Goal: Task Accomplishment & Management: Manage account settings

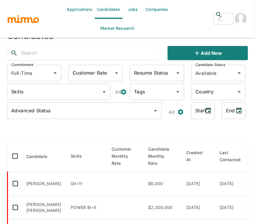
click at [131, 11] on link "Jobs" at bounding box center [132, 9] width 21 height 19
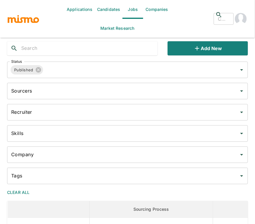
click at [86, 162] on div "Company" at bounding box center [127, 155] width 241 height 17
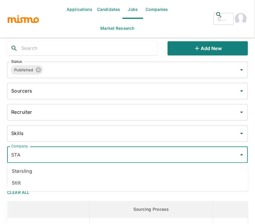
type input "STAR"
click at [62, 172] on li "Starsling" at bounding box center [127, 172] width 241 height 12
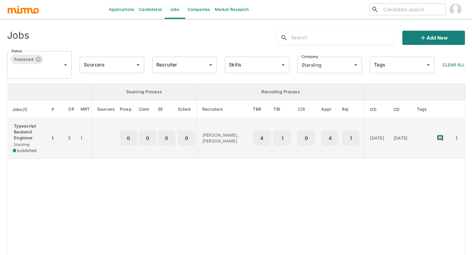
click at [28, 134] on p "Typescript Backend Engineer" at bounding box center [29, 132] width 33 height 18
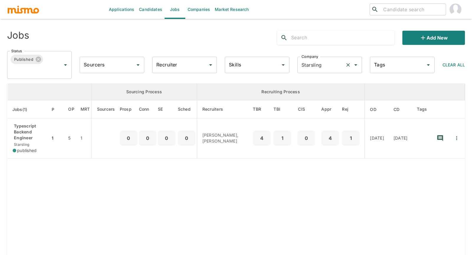
click at [255, 70] on div "Starsling Company" at bounding box center [329, 65] width 65 height 17
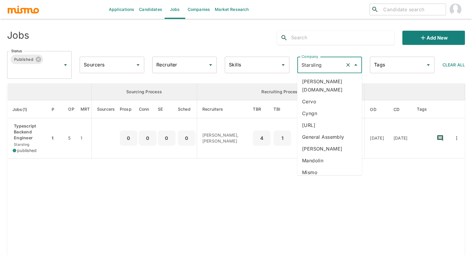
click at [255, 65] on icon "Clear" at bounding box center [348, 65] width 6 height 6
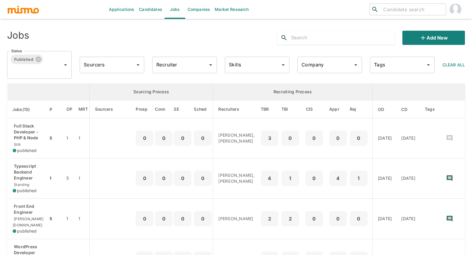
click at [255, 65] on input "Company" at bounding box center [325, 64] width 50 height 11
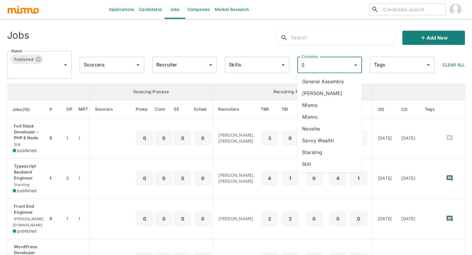
type input "ST"
click at [255, 92] on li "Stilt" at bounding box center [329, 93] width 65 height 12
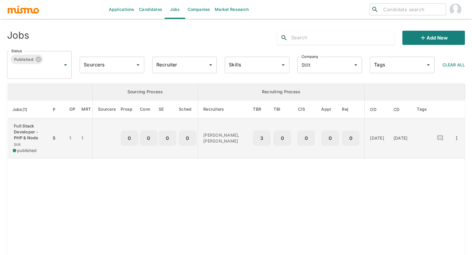
click at [26, 125] on p "Full Stack Developer - PHP & Node" at bounding box center [30, 132] width 34 height 18
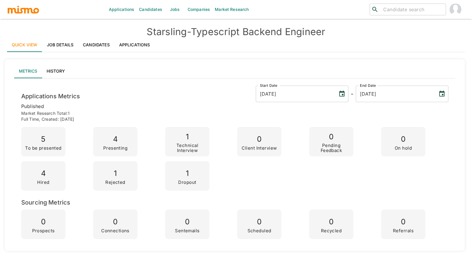
click at [133, 42] on link "Applications" at bounding box center [134, 45] width 40 height 14
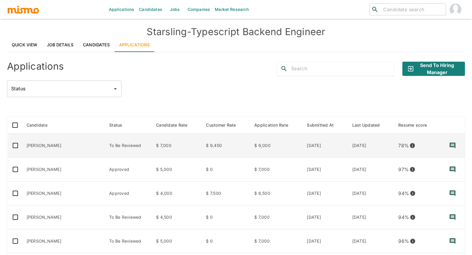
click at [42, 143] on td "Lester Angulo Montenegro" at bounding box center [63, 146] width 83 height 24
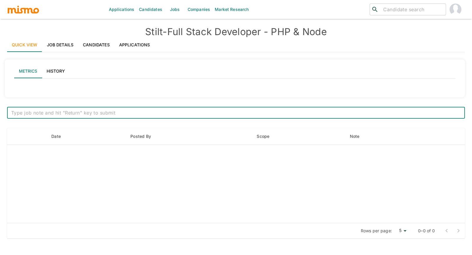
click at [137, 45] on link "Applications" at bounding box center [134, 45] width 40 height 14
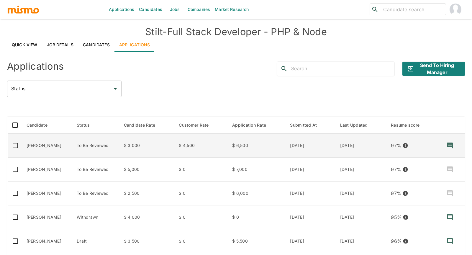
click at [42, 143] on td "Sebastian Colombini" at bounding box center [47, 146] width 50 height 24
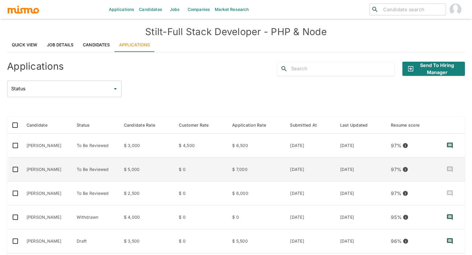
click at [117, 170] on td "To Be Reviewed" at bounding box center [95, 170] width 47 height 24
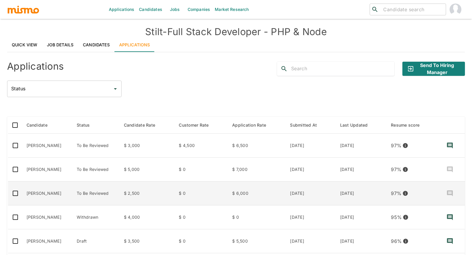
click at [108, 194] on td "To Be Reviewed" at bounding box center [95, 193] width 47 height 24
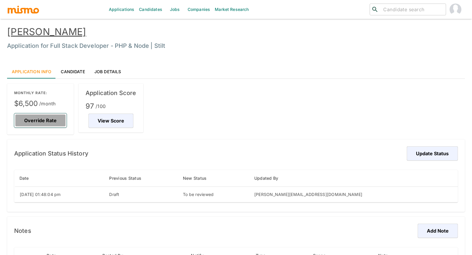
click at [46, 119] on button "Override Rate" at bounding box center [40, 120] width 53 height 14
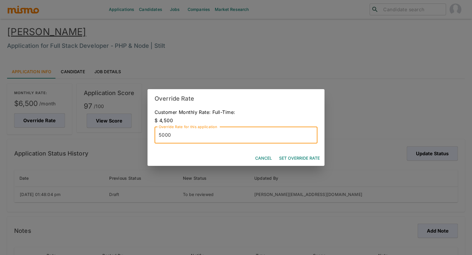
type input "5000"
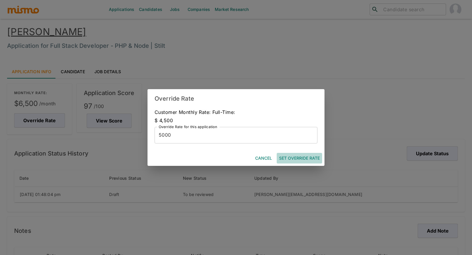
click at [308, 158] on button "Set Override Rate" at bounding box center [299, 158] width 45 height 11
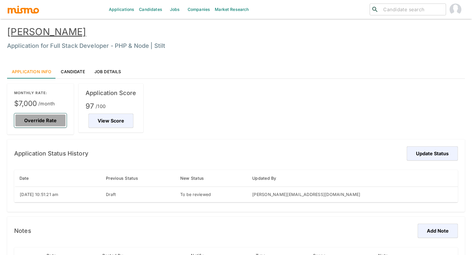
click at [43, 119] on button "Override Rate" at bounding box center [40, 120] width 53 height 14
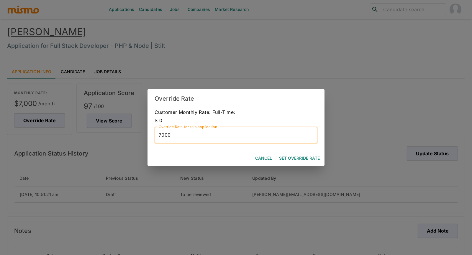
click at [163, 135] on input "7000" at bounding box center [236, 135] width 163 height 17
type input "6000"
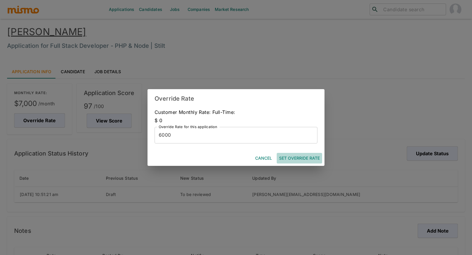
click at [311, 158] on button "Set Override Rate" at bounding box center [299, 158] width 45 height 11
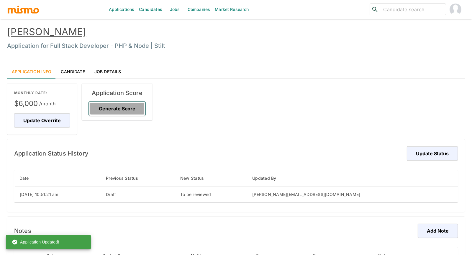
click at [112, 104] on button "Generate Score" at bounding box center [117, 108] width 57 height 14
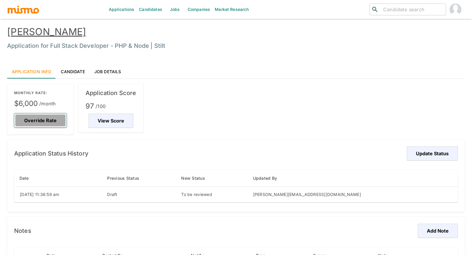
click at [33, 118] on button "Override Rate" at bounding box center [40, 120] width 53 height 14
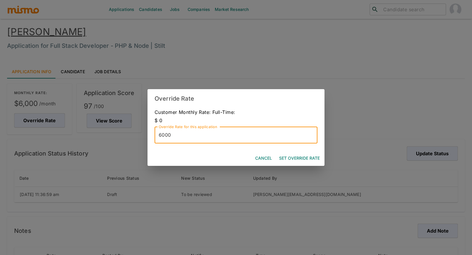
click at [159, 137] on input "6000" at bounding box center [236, 135] width 163 height 17
type input "5000"
click at [314, 158] on button "Set Override Rate" at bounding box center [299, 158] width 45 height 11
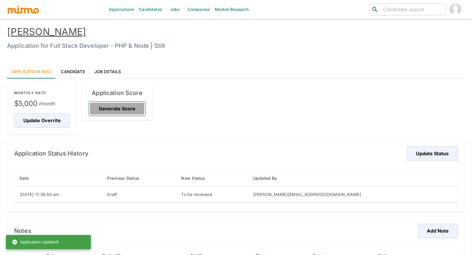
click at [132, 102] on button "Generate Score" at bounding box center [117, 108] width 57 height 14
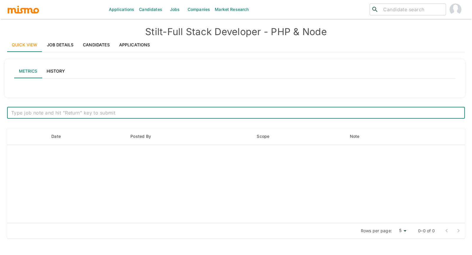
click at [140, 44] on link "Applications" at bounding box center [134, 45] width 40 height 14
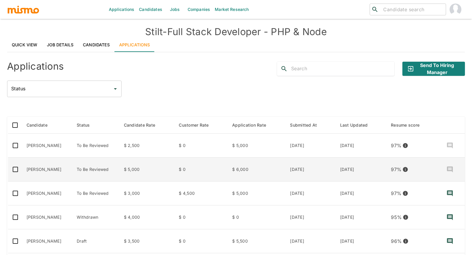
click at [150, 163] on td "$ 5,000" at bounding box center [146, 170] width 55 height 24
click at [34, 173] on td "[PERSON_NAME]" at bounding box center [47, 170] width 50 height 24
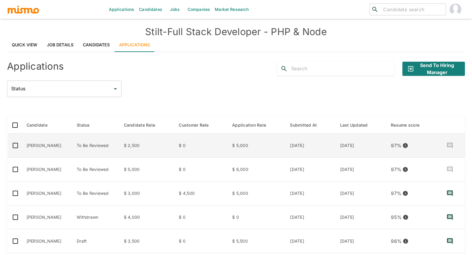
click at [142, 147] on td "$ 2,500" at bounding box center [146, 146] width 55 height 24
